Goal: Information Seeking & Learning: Find specific fact

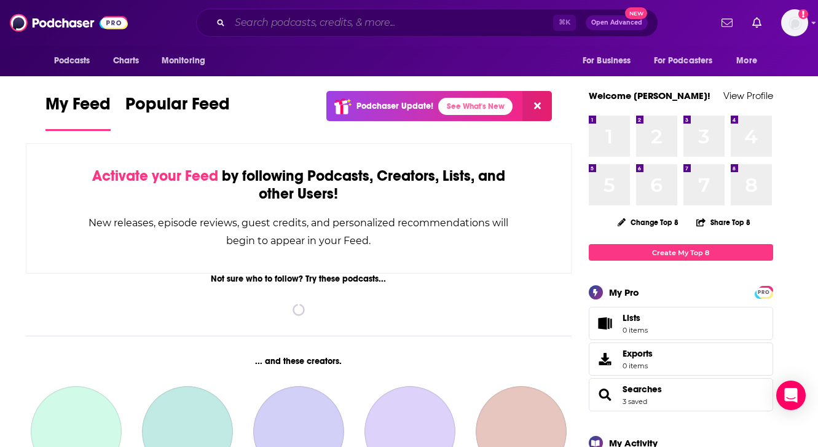
click at [289, 26] on input "Search podcasts, credits, & more..." at bounding box center [391, 23] width 323 height 20
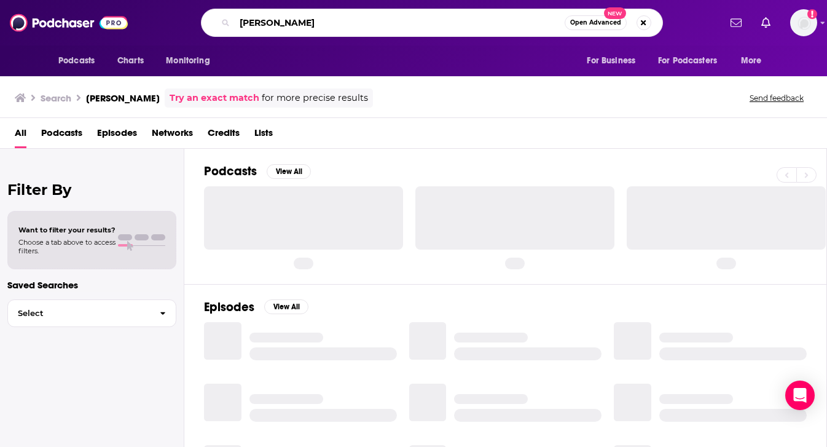
click at [341, 22] on input "[PERSON_NAME]" at bounding box center [400, 23] width 330 height 20
type input "[PERSON_NAME]"
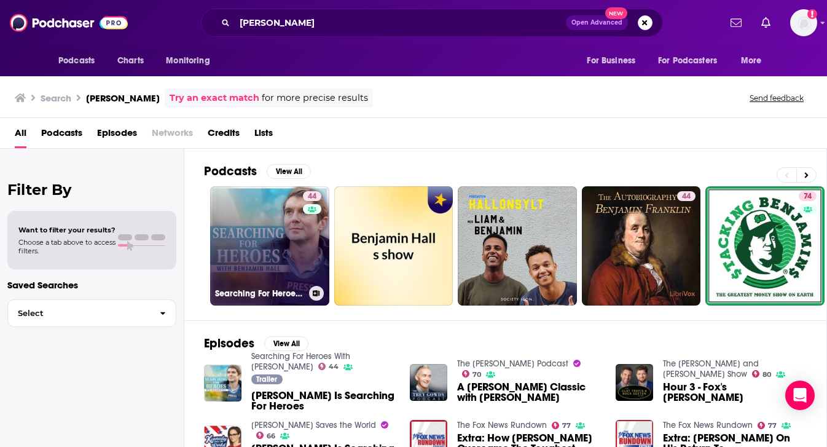
click at [233, 219] on link "44 Searching For Heroes With [PERSON_NAME]" at bounding box center [269, 245] width 119 height 119
